Goal: Navigation & Orientation: Find specific page/section

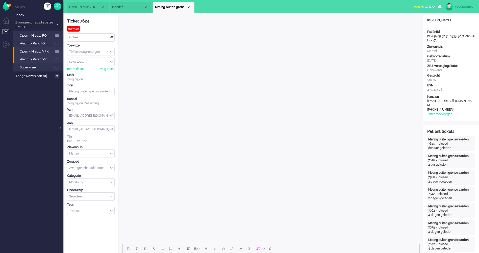
click at [34, 56] on li "Wacht - Park VPK 0" at bounding box center [38, 59] width 50 height 8
click at [34, 50] on span "Open - Nieuw VPK" at bounding box center [37, 51] width 34 height 5
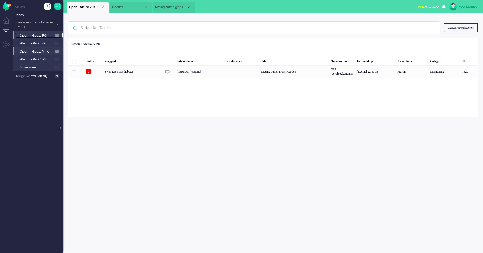
click at [39, 35] on span "Open - Nieuw FO" at bounding box center [37, 35] width 34 height 5
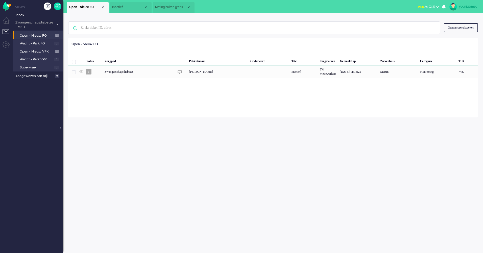
click at [72, 141] on div "Geen zoekresultaten Probeer nog eens Geavanceerd zoeken Geavanceerd zoeken Tick…" at bounding box center [273, 133] width 420 height 241
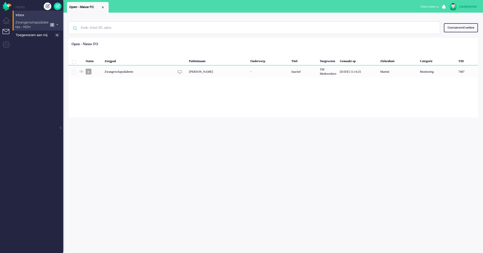
click at [39, 26] on span "Zwangerschapsdiabetes - MZH" at bounding box center [32, 24] width 34 height 9
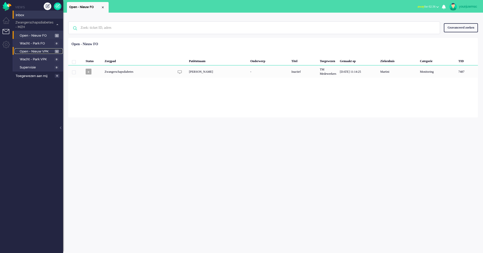
click at [27, 53] on span "Open - Nieuw VPK" at bounding box center [37, 51] width 34 height 5
